Goal: Find specific page/section: Find specific page/section

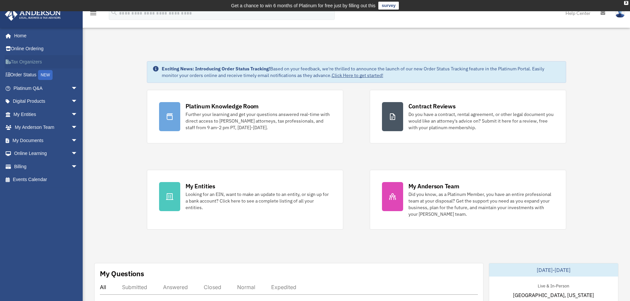
click at [19, 60] on link "Tax Organizers" at bounding box center [46, 61] width 83 height 13
click at [23, 87] on link "Platinum Q&A arrow_drop_down" at bounding box center [46, 88] width 83 height 13
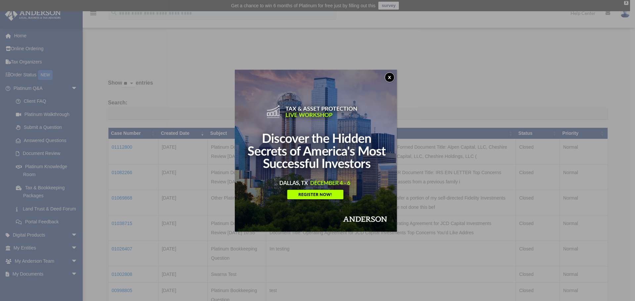
click at [391, 75] on button "x" at bounding box center [389, 77] width 10 height 10
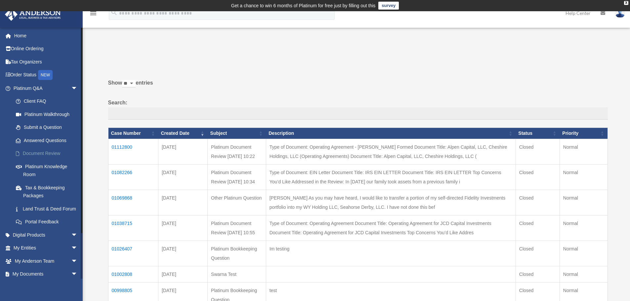
click at [34, 153] on link "Document Review" at bounding box center [48, 153] width 78 height 13
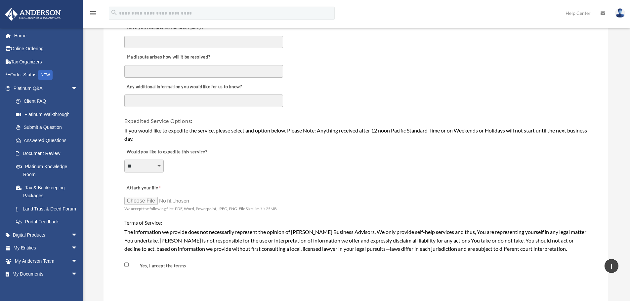
scroll to position [463, 0]
